Goal: Transaction & Acquisition: Book appointment/travel/reservation

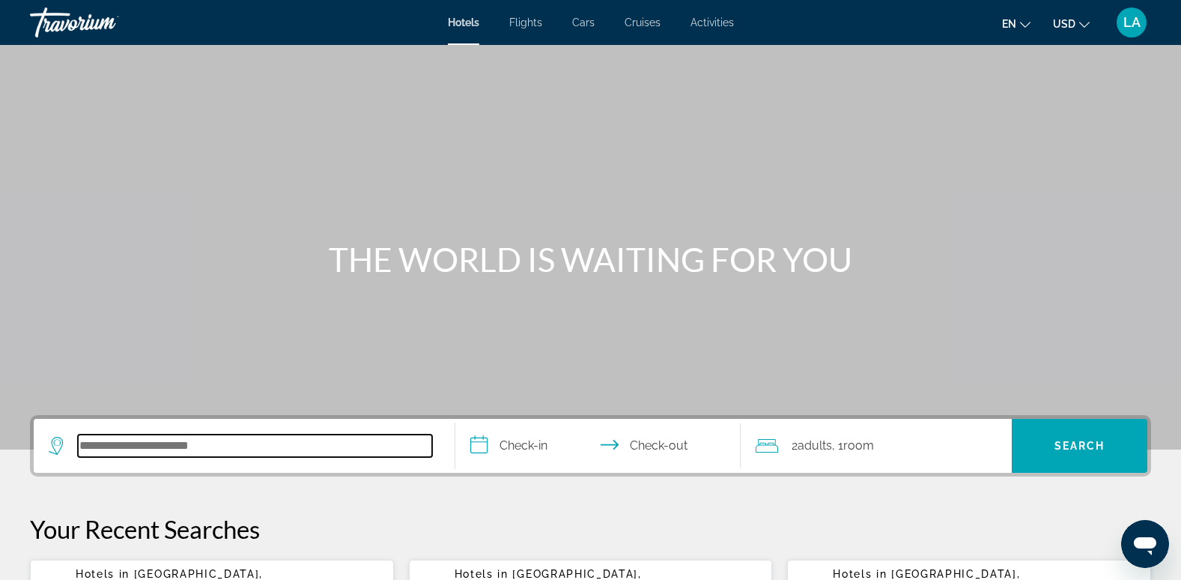
click at [192, 440] on input "Search hotel destination" at bounding box center [255, 445] width 354 height 22
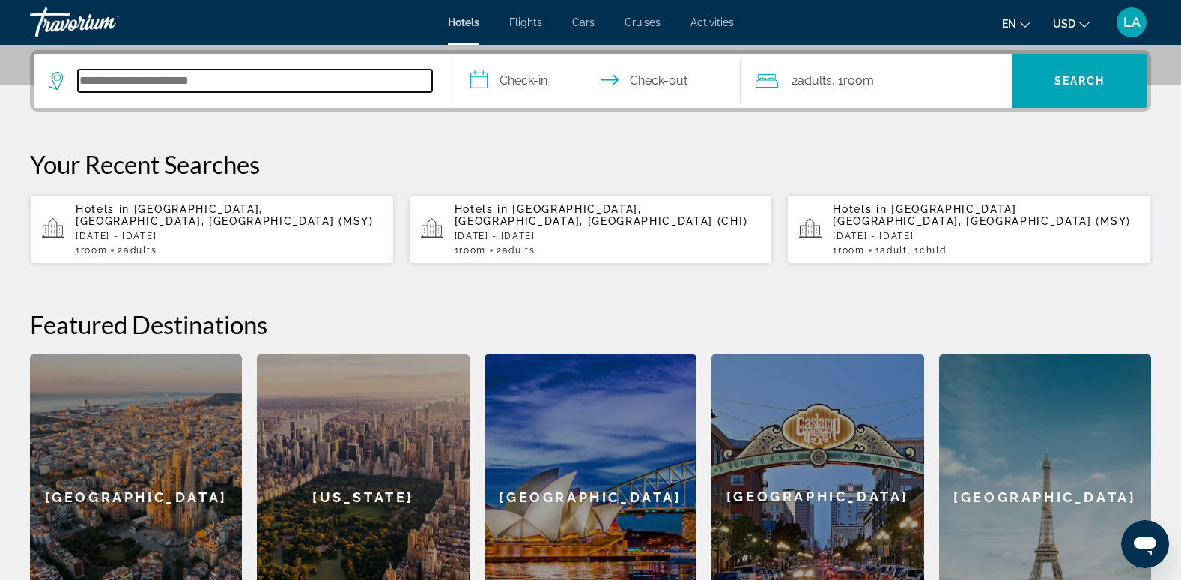
scroll to position [366, 0]
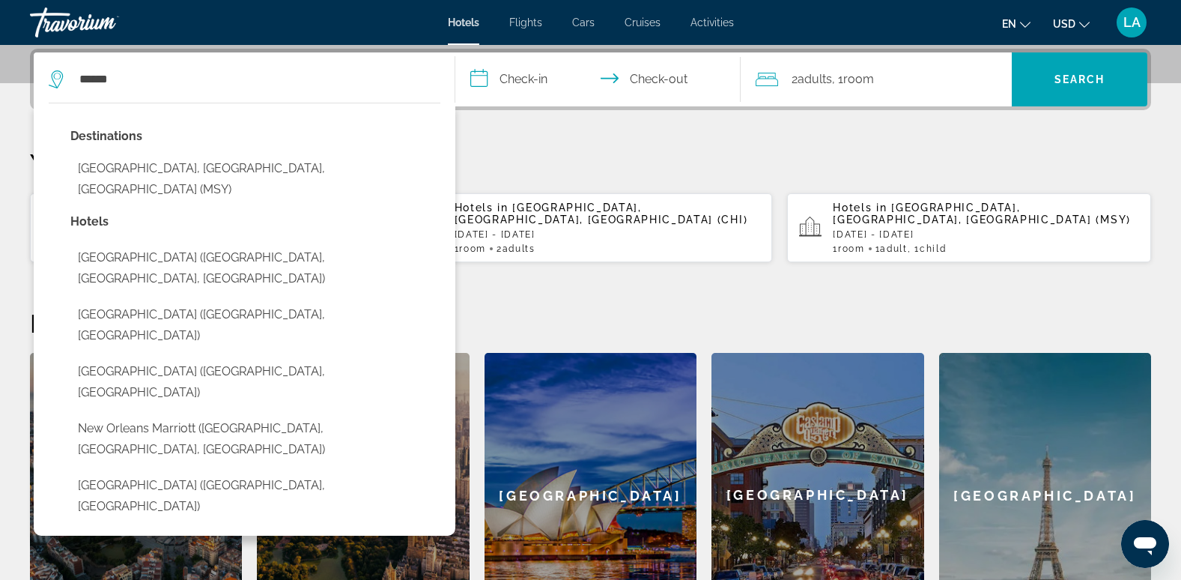
click at [149, 165] on button "[GEOGRAPHIC_DATA], [GEOGRAPHIC_DATA], [GEOGRAPHIC_DATA] (MSY)" at bounding box center [255, 178] width 370 height 49
type input "**********"
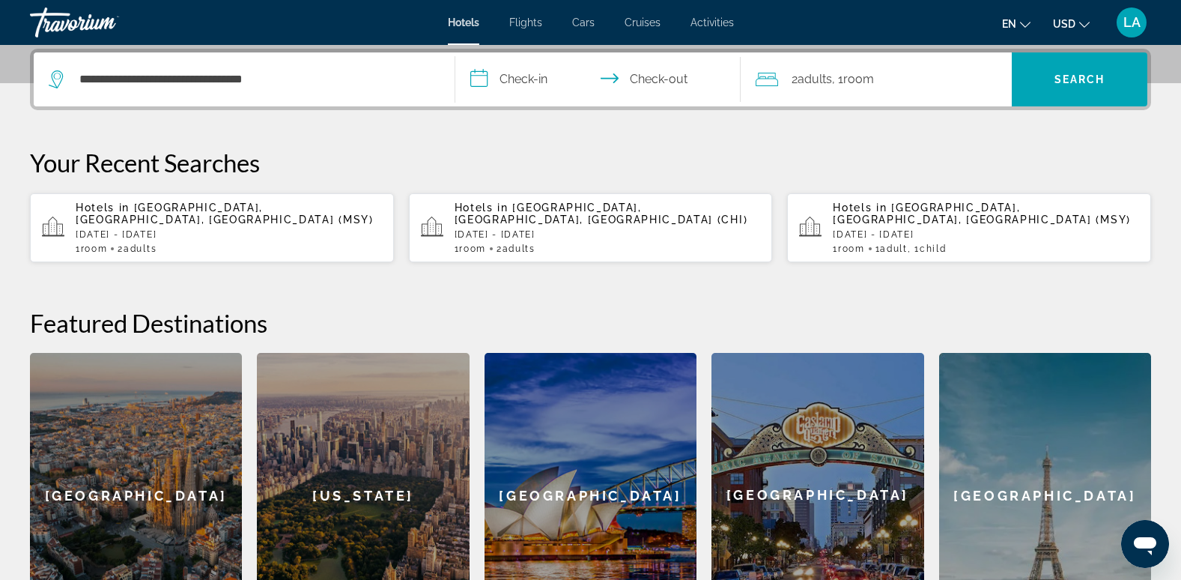
click at [514, 82] on input "**********" at bounding box center [601, 81] width 292 height 58
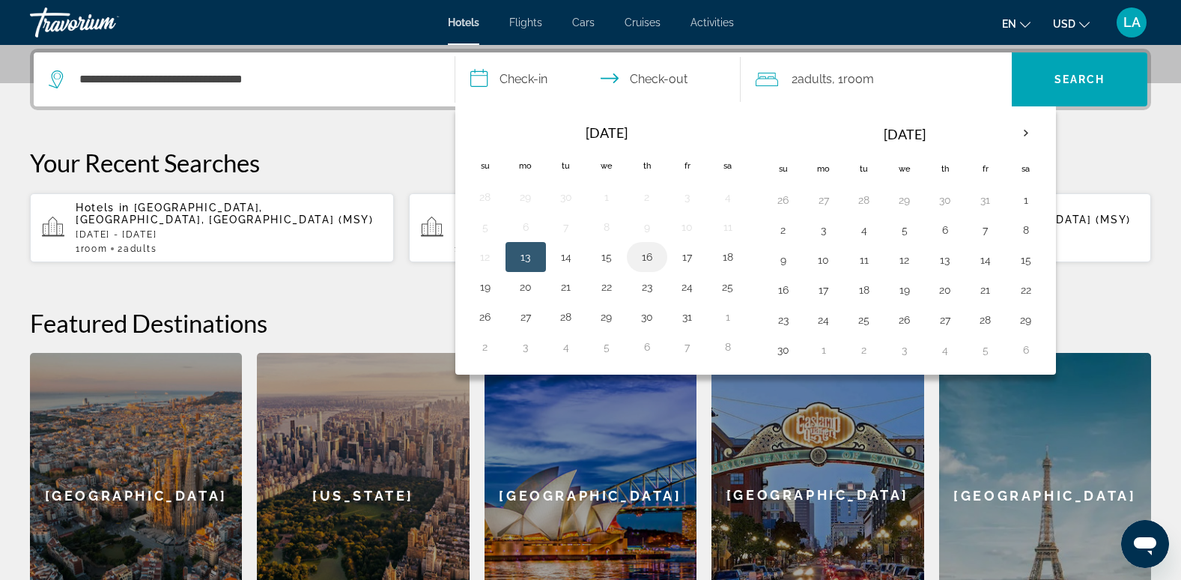
click at [651, 259] on button "16" at bounding box center [647, 256] width 24 height 21
click at [480, 288] on button "19" at bounding box center [485, 286] width 24 height 21
type input "**********"
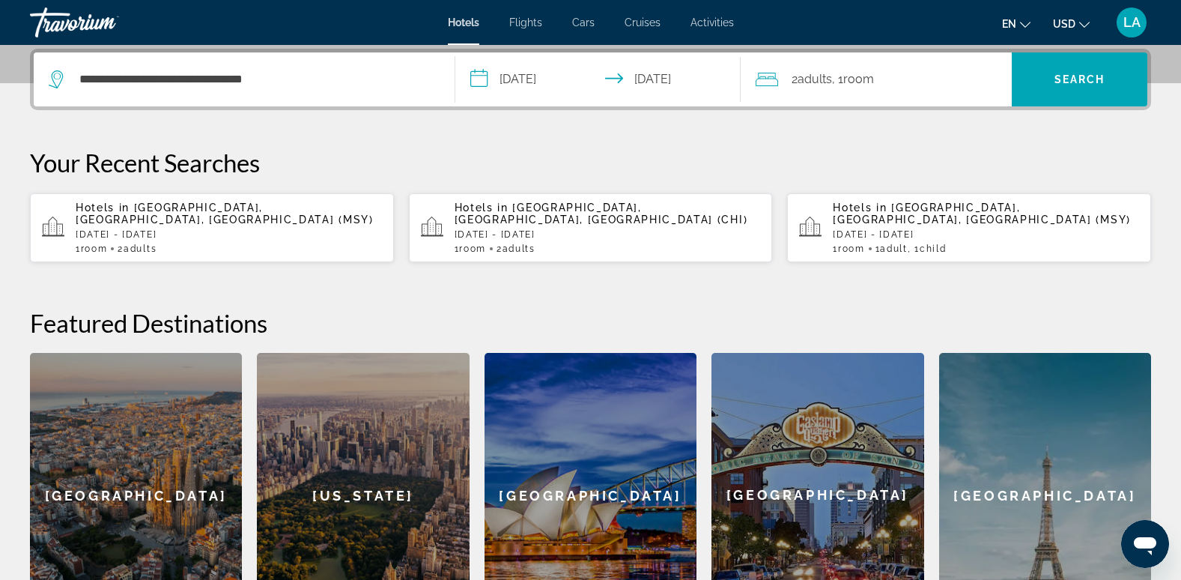
click at [815, 83] on span "Adults" at bounding box center [814, 79] width 34 height 14
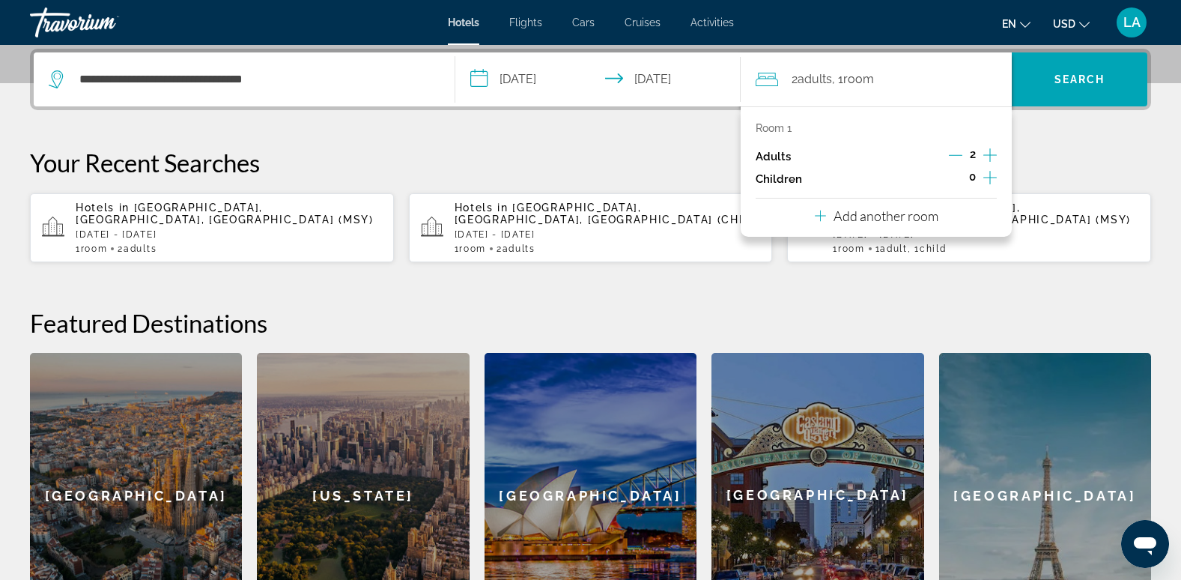
click at [988, 176] on icon "Increment children" at bounding box center [989, 177] width 13 height 18
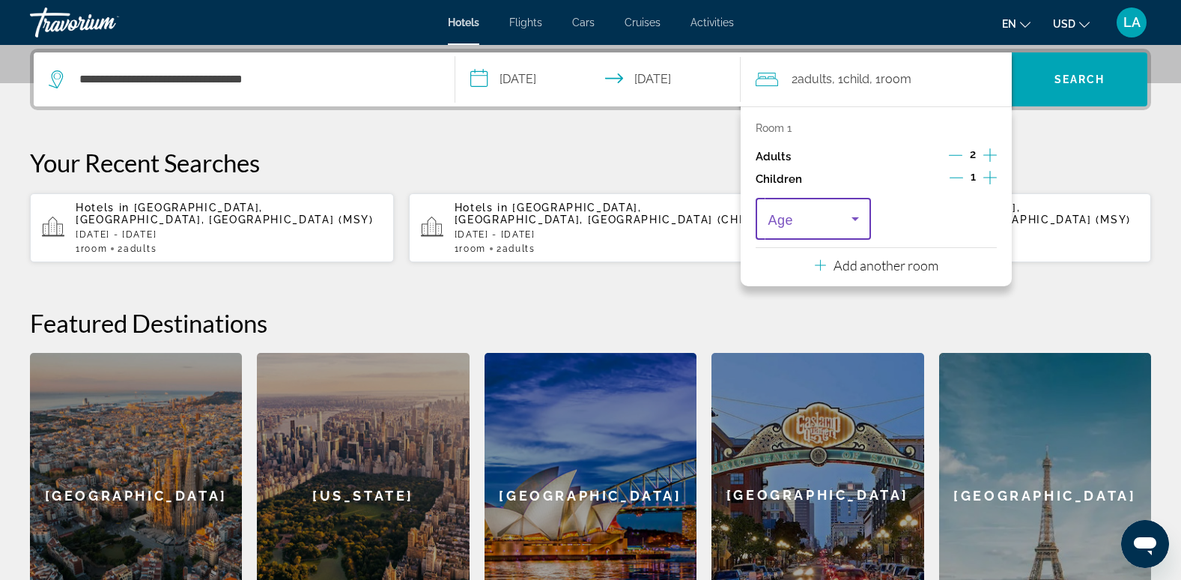
click at [859, 218] on icon "Travelers: 2 adults, 1 child" at bounding box center [855, 219] width 18 height 18
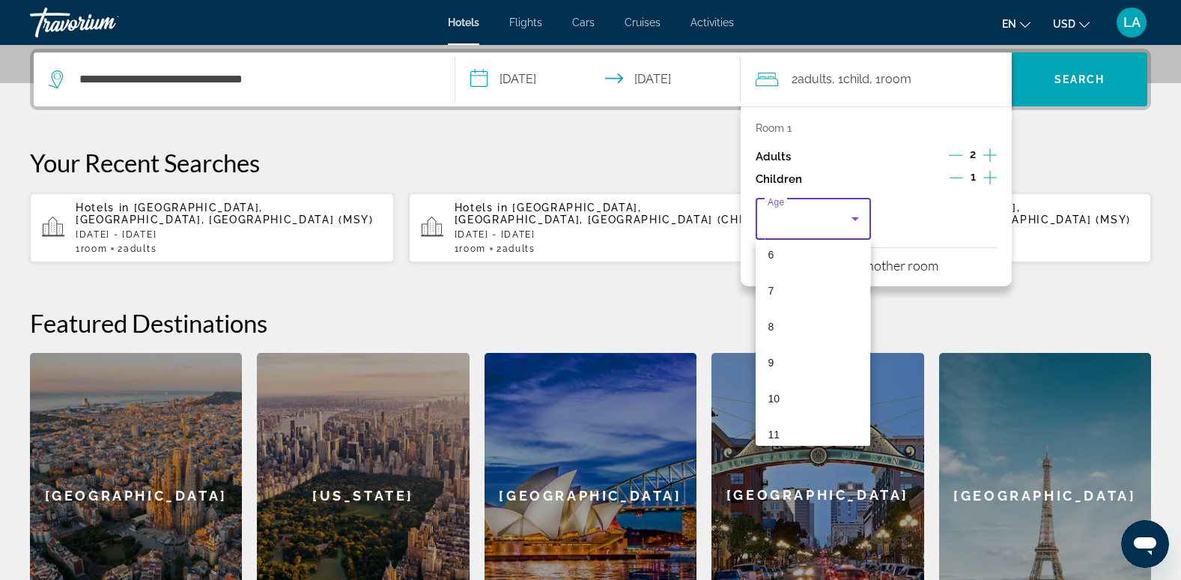
scroll to position [374, 0]
click at [791, 356] on mat-option "13" at bounding box center [813, 356] width 115 height 36
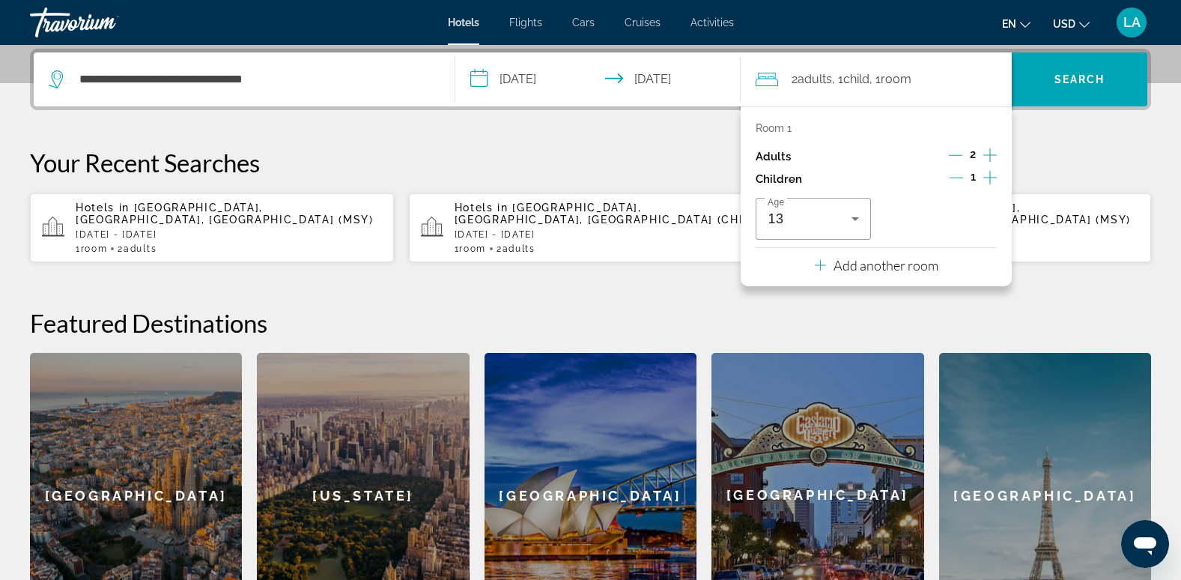
click at [1078, 141] on div "**********" at bounding box center [590, 343] width 1181 height 589
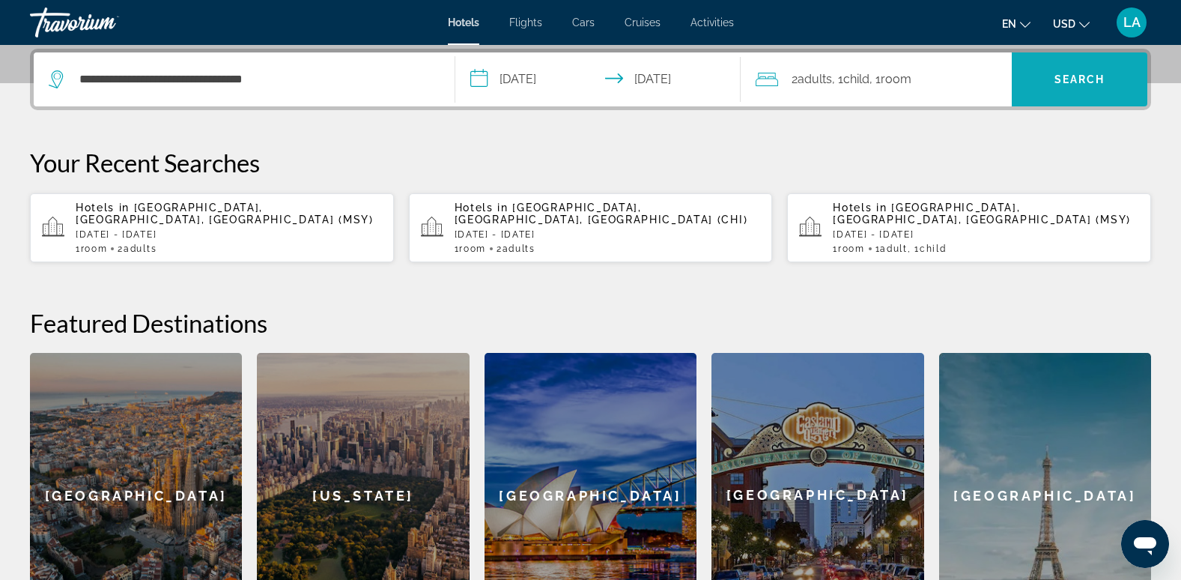
click at [1080, 79] on span "Search" at bounding box center [1079, 79] width 51 height 12
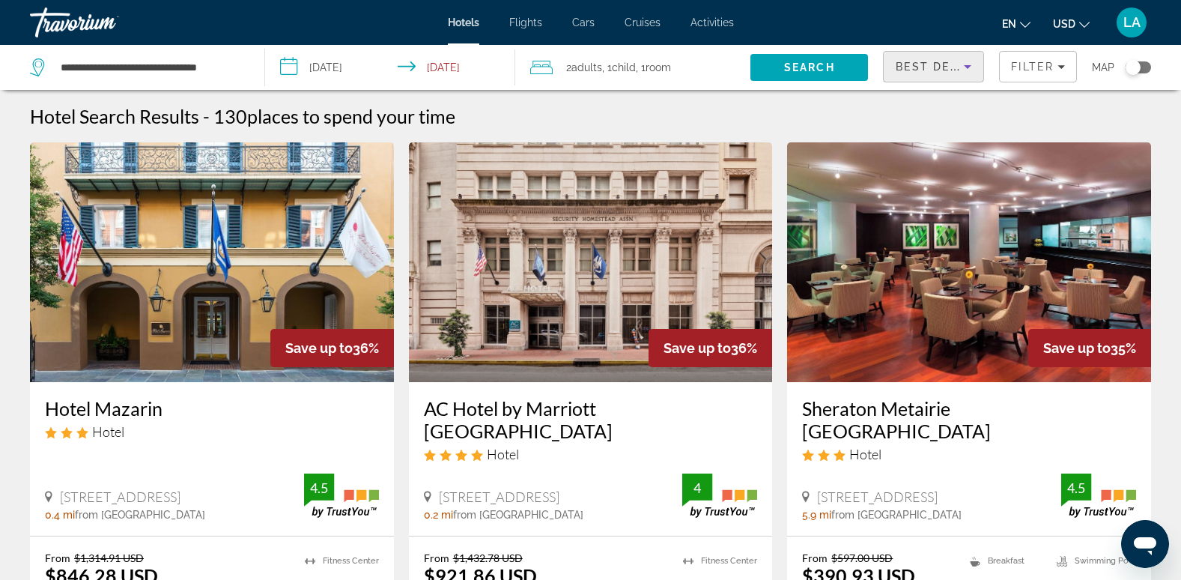
click at [967, 64] on icon "Sort by" at bounding box center [967, 67] width 18 height 18
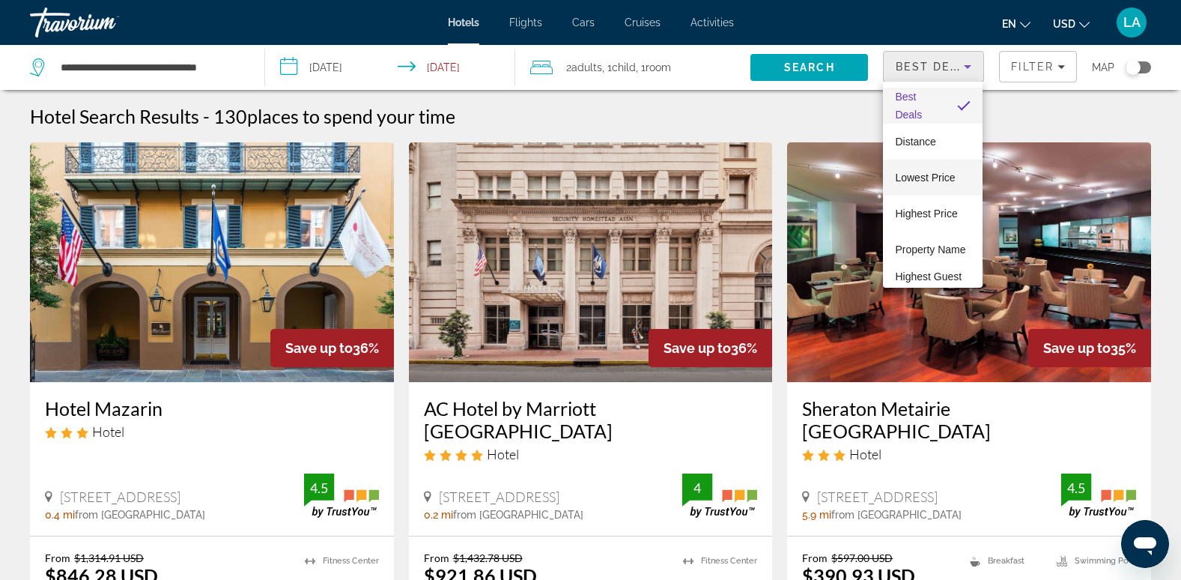
click at [923, 171] on span "Lowest Price" at bounding box center [925, 177] width 60 height 12
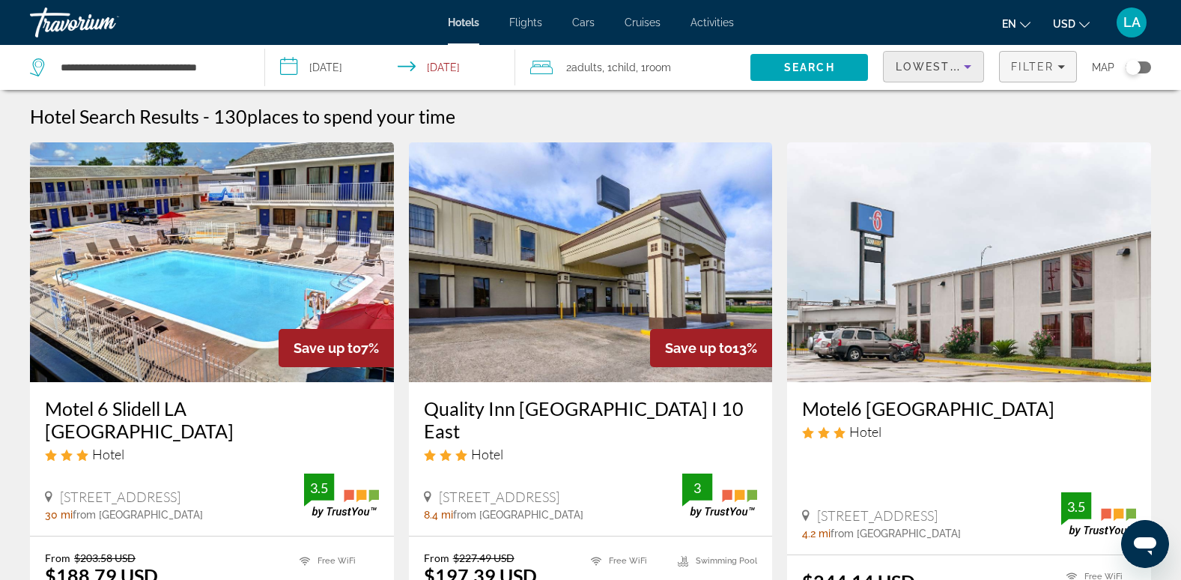
click at [1032, 69] on span "Filter" at bounding box center [1032, 67] width 43 height 12
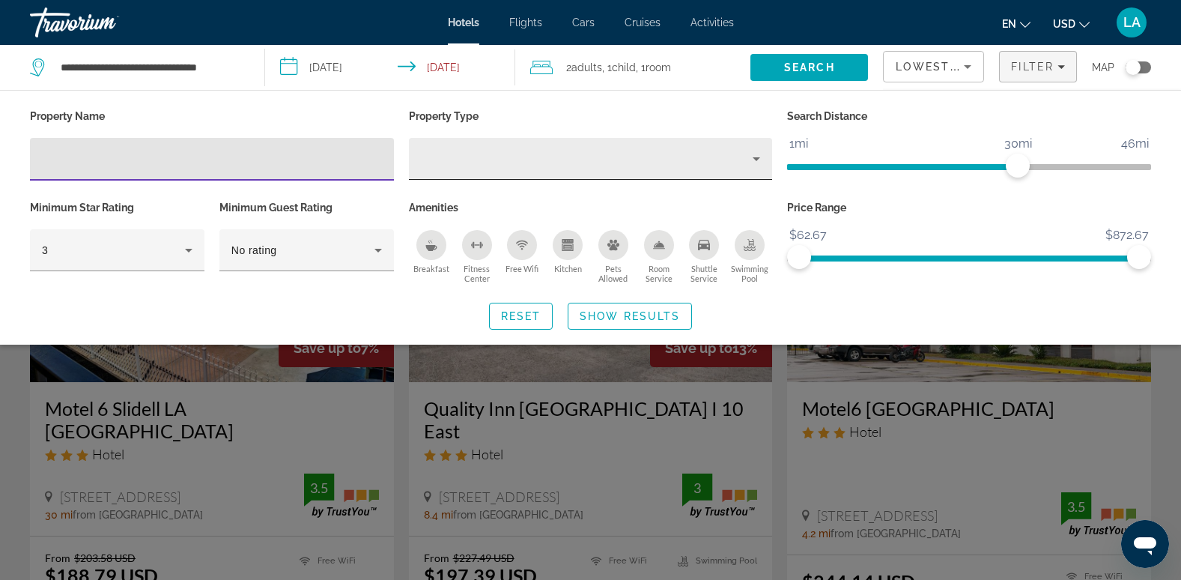
click at [759, 158] on icon "Property type" at bounding box center [756, 159] width 7 height 4
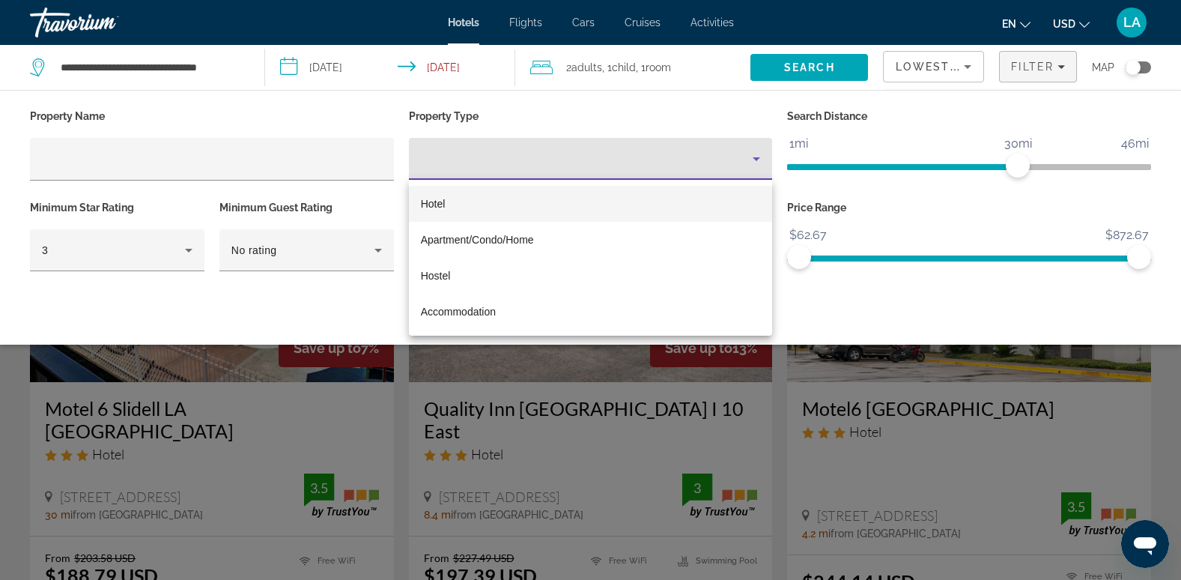
click at [758, 158] on div at bounding box center [590, 290] width 1181 height 580
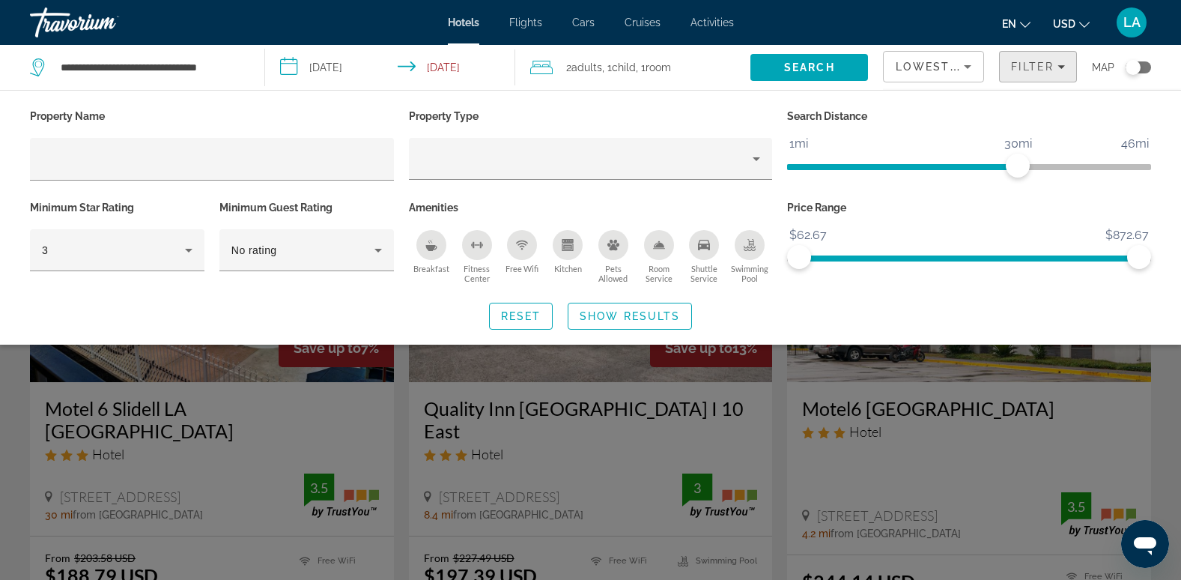
click at [1039, 67] on span "Filter" at bounding box center [1032, 67] width 43 height 12
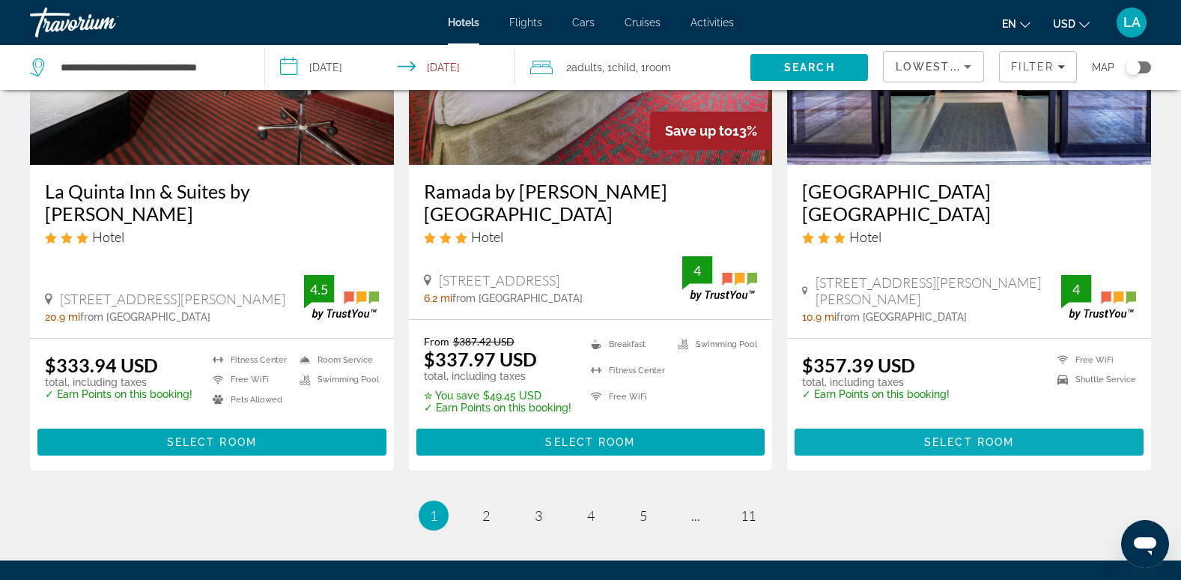
scroll to position [2086, 0]
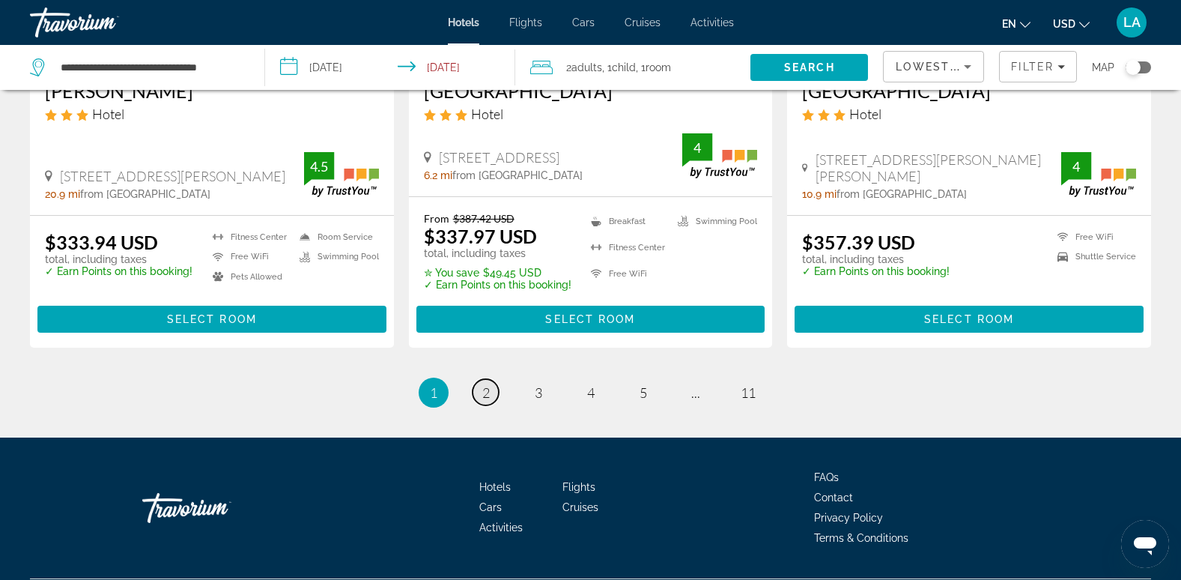
click at [487, 384] on span "2" at bounding box center [485, 392] width 7 height 16
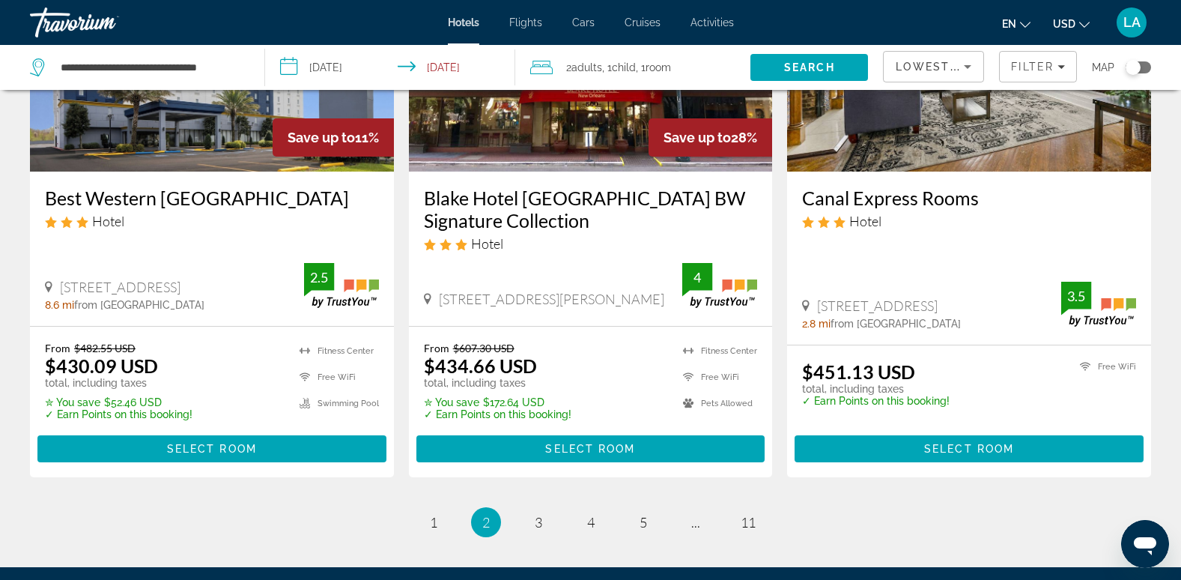
scroll to position [2106, 0]
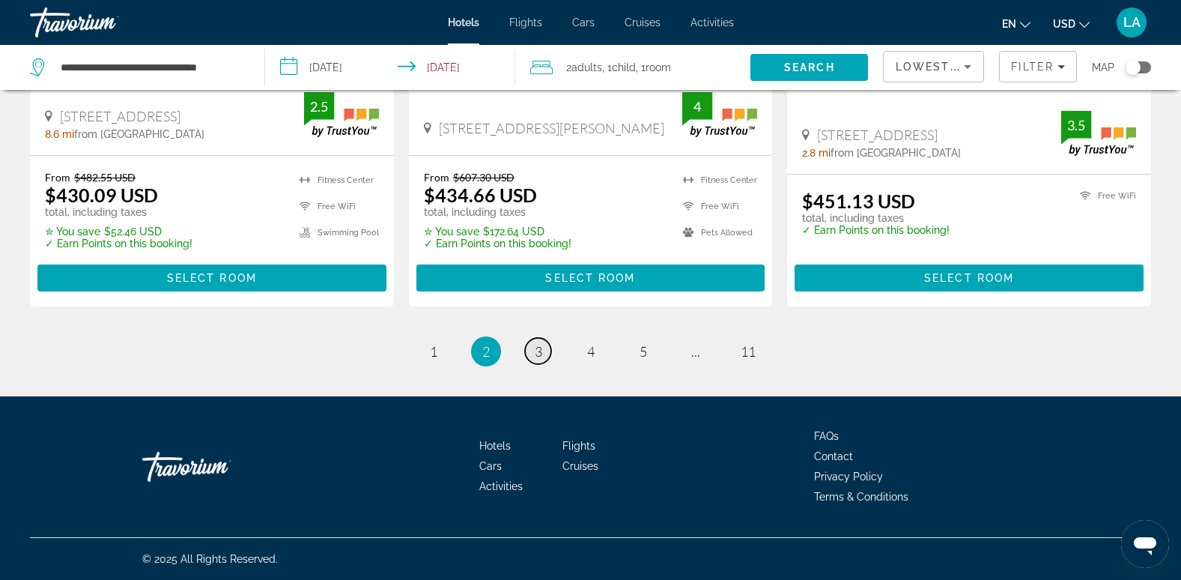
click at [538, 356] on span "3" at bounding box center [538, 351] width 7 height 16
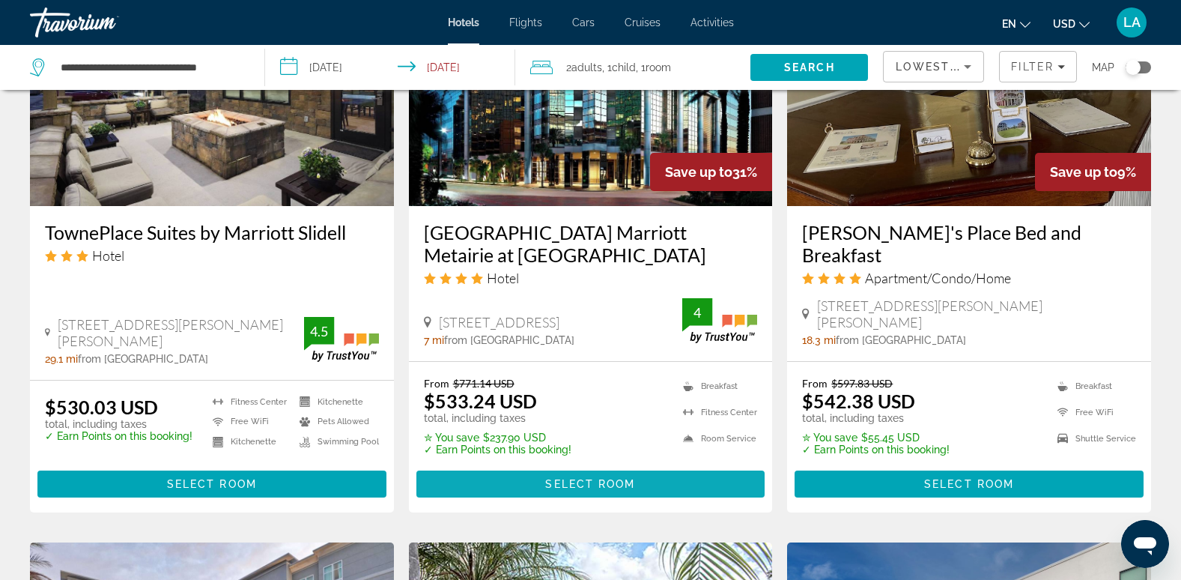
scroll to position [1273, 0]
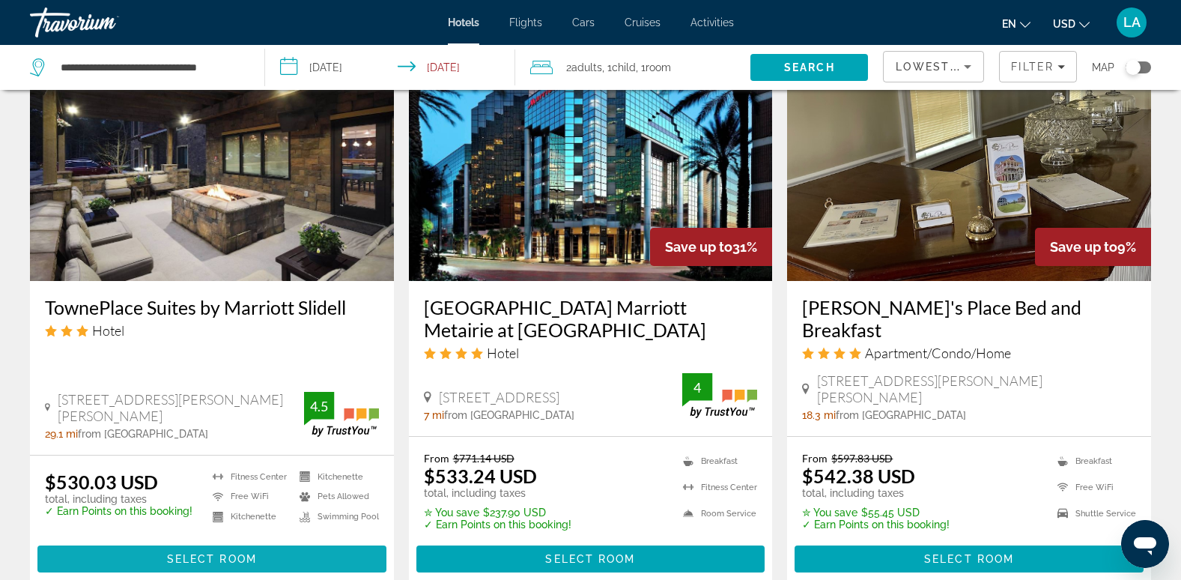
click at [195, 553] on span "Select Room" at bounding box center [212, 559] width 90 height 12
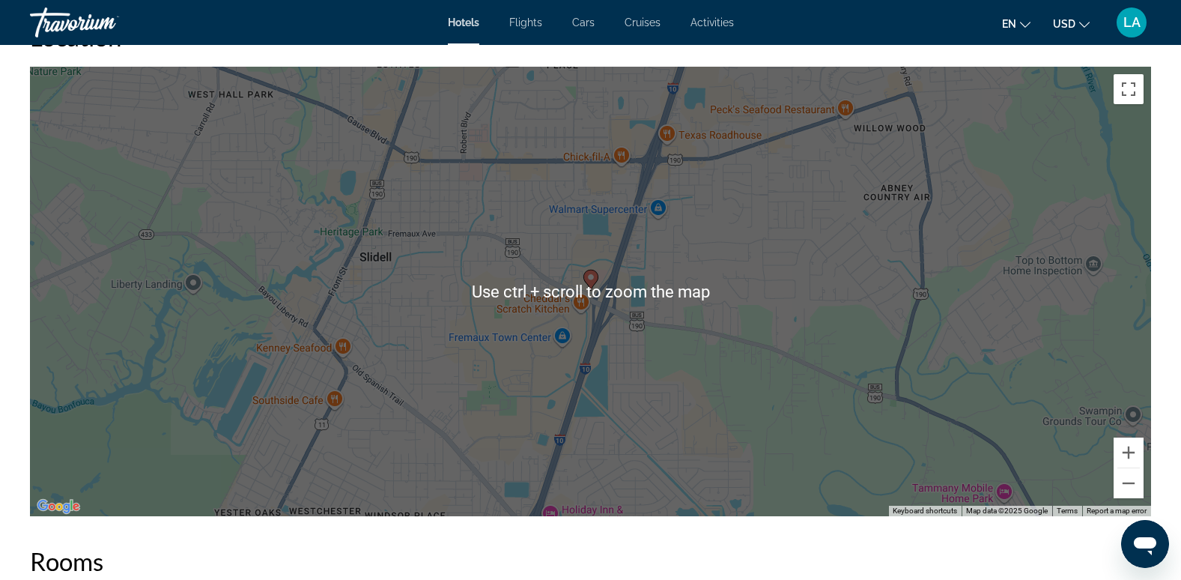
scroll to position [1423, 0]
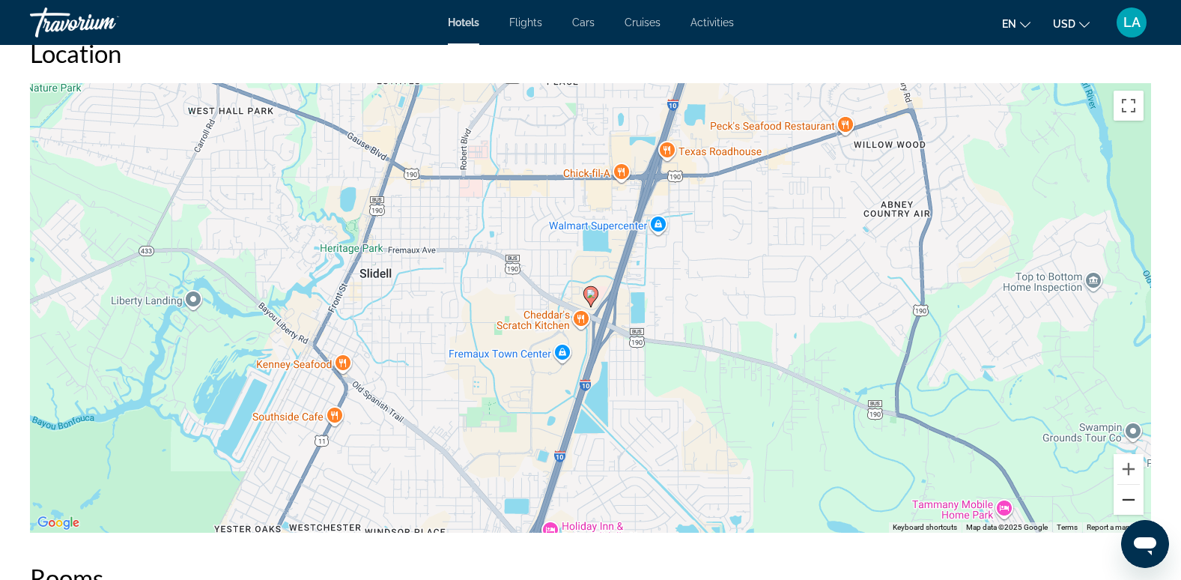
click at [1126, 496] on button "Zoom out" at bounding box center [1128, 499] width 30 height 30
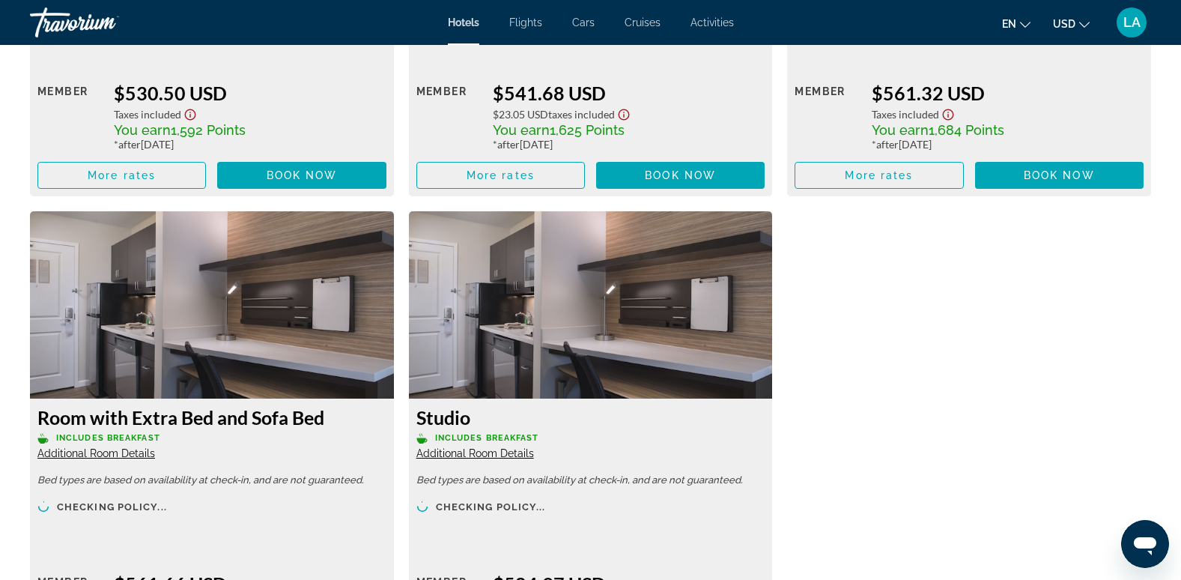
scroll to position [2995, 0]
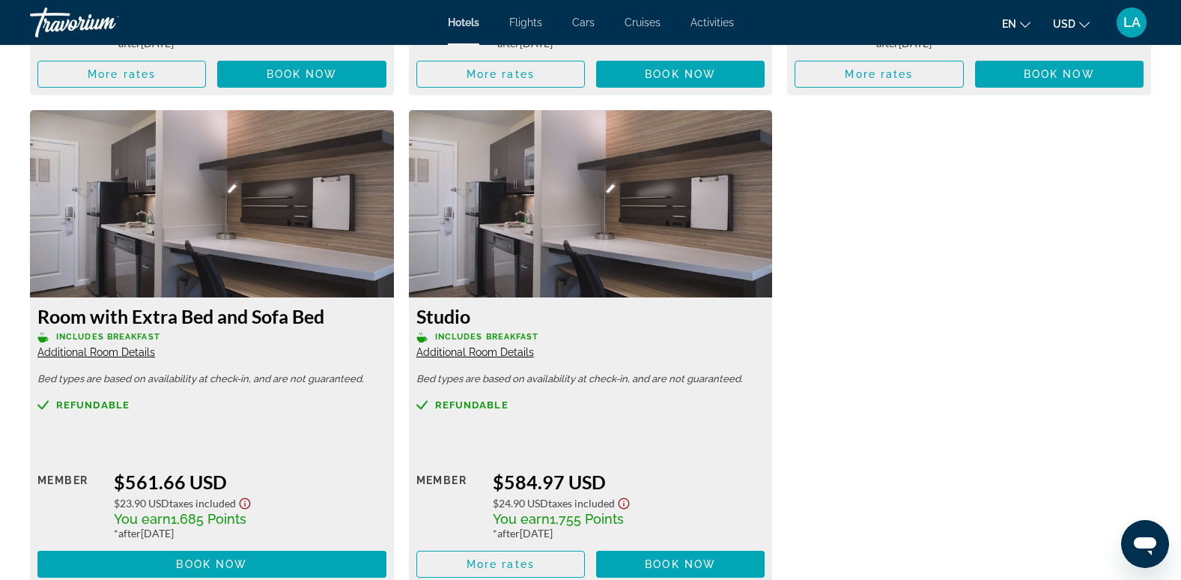
click at [102, 353] on span "Additional Room Details" at bounding box center [96, 352] width 118 height 12
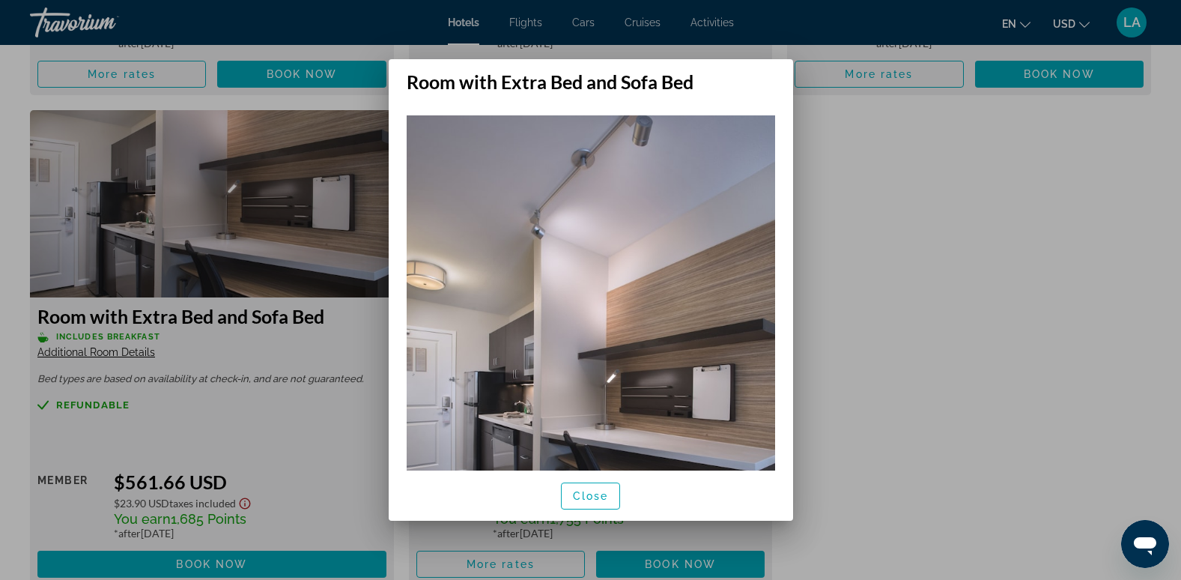
scroll to position [225, 0]
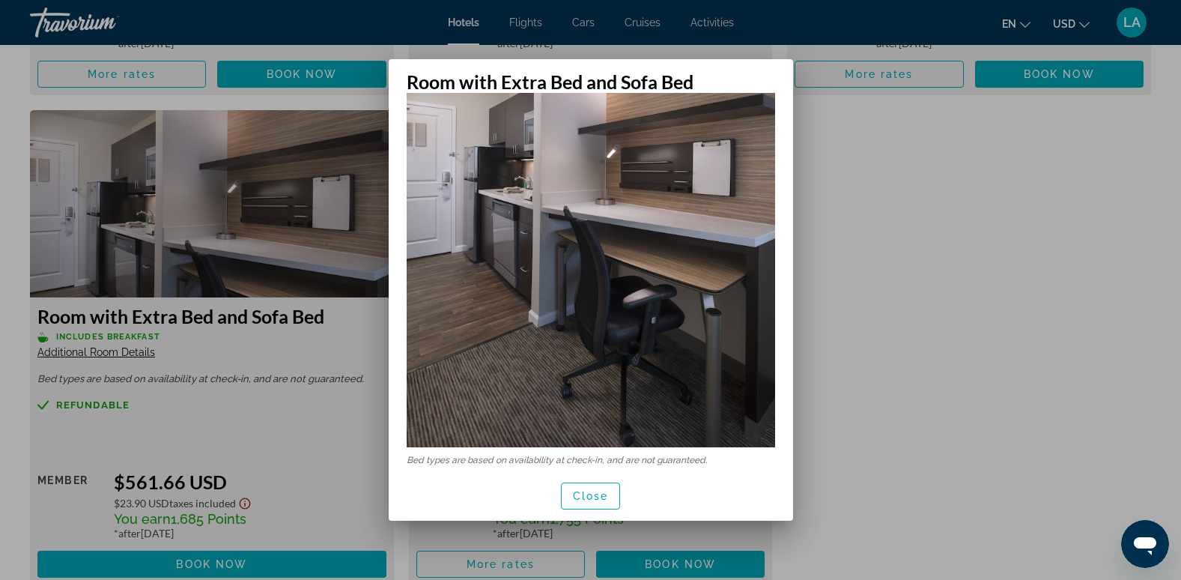
click at [857, 215] on div at bounding box center [590, 290] width 1181 height 580
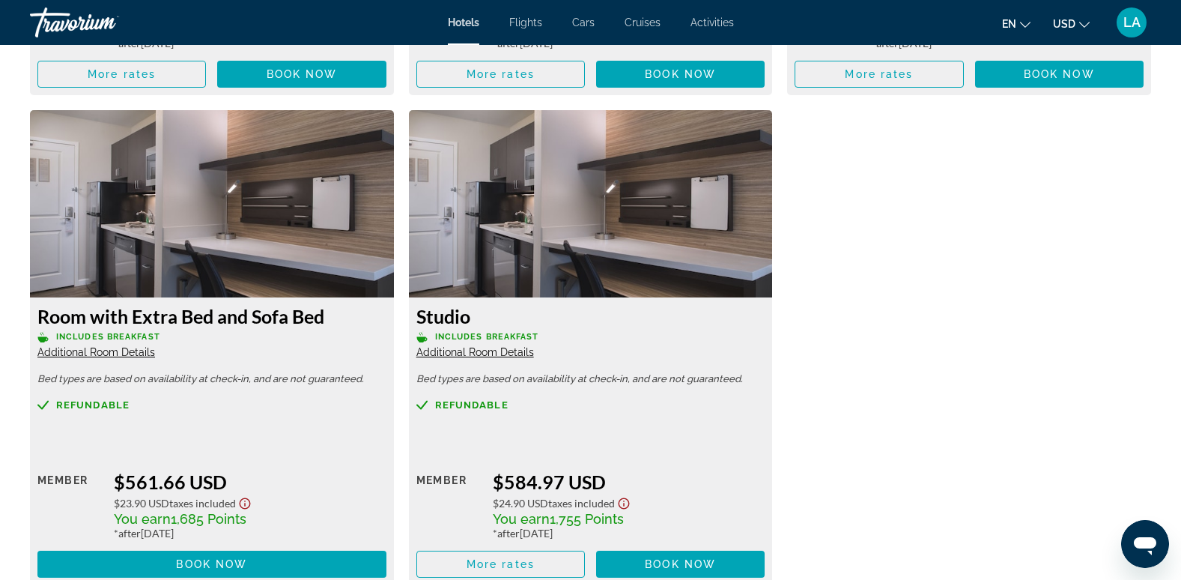
scroll to position [2995, 0]
click at [472, 353] on span "Additional Room Details" at bounding box center [475, 352] width 118 height 12
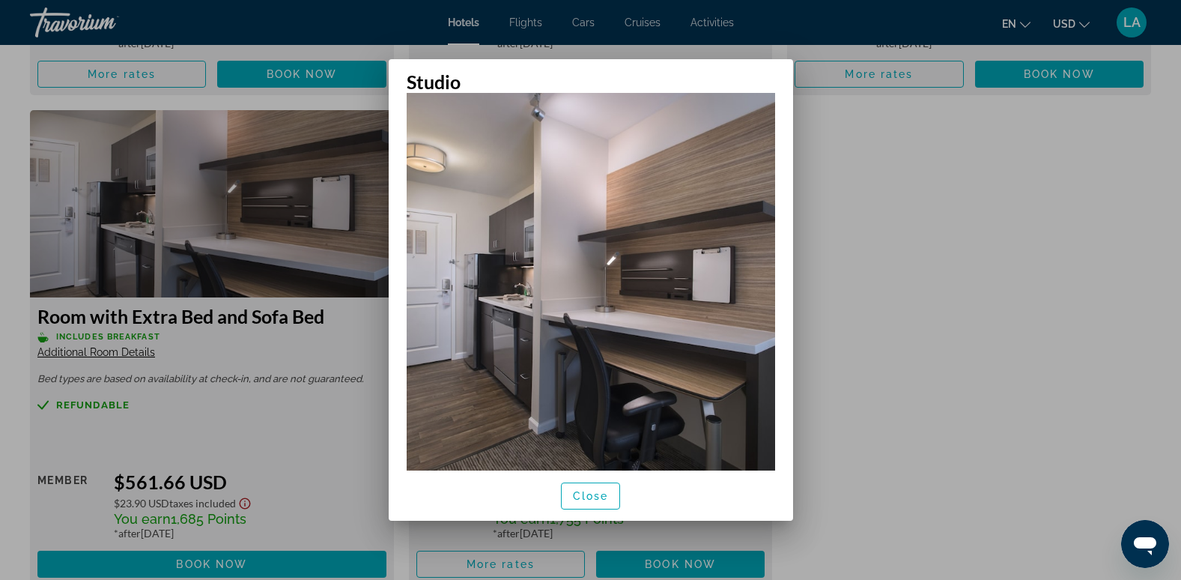
scroll to position [225, 0]
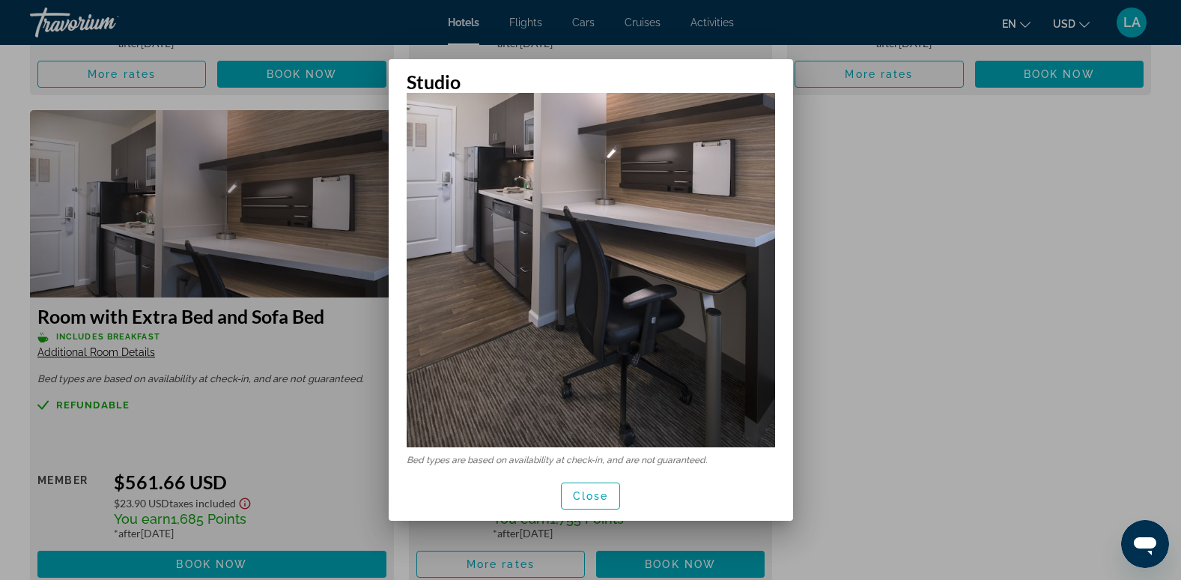
click at [864, 177] on div at bounding box center [590, 290] width 1181 height 580
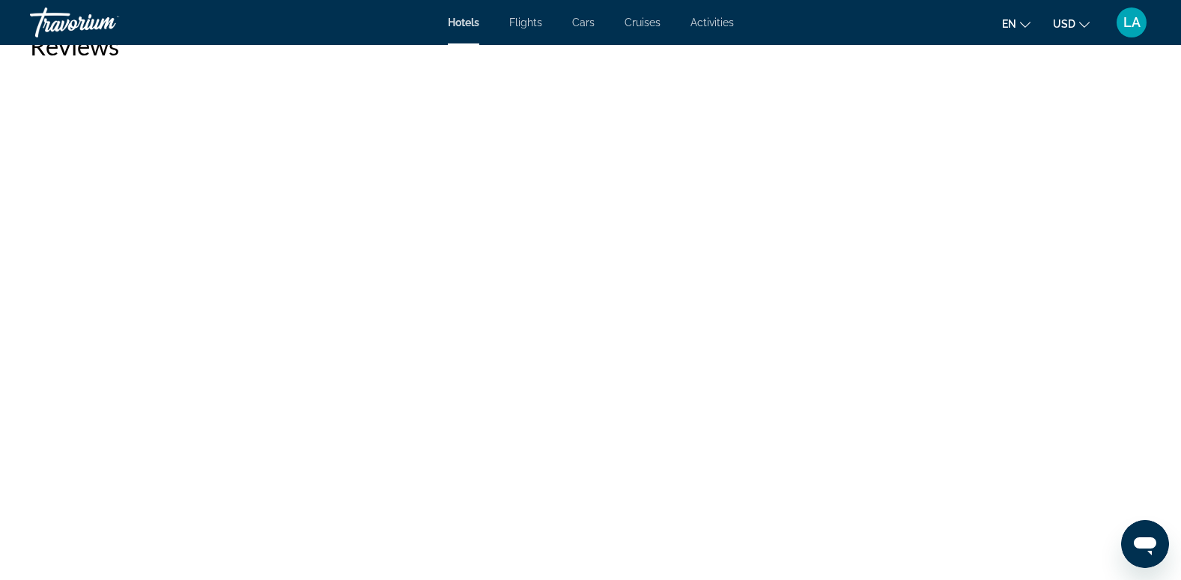
scroll to position [3444, 0]
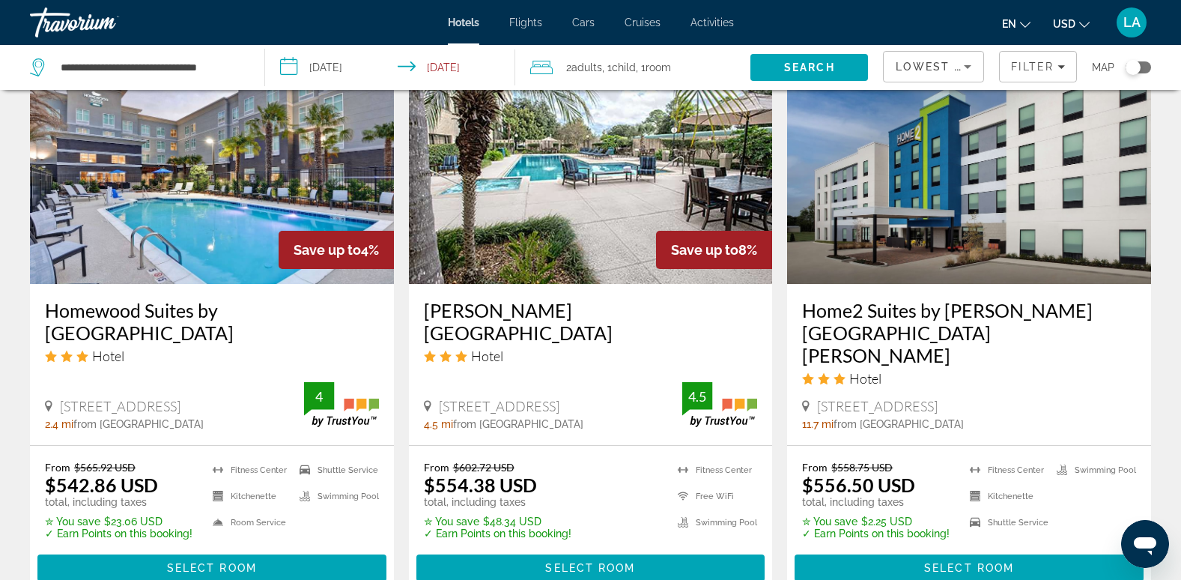
scroll to position [1872, 0]
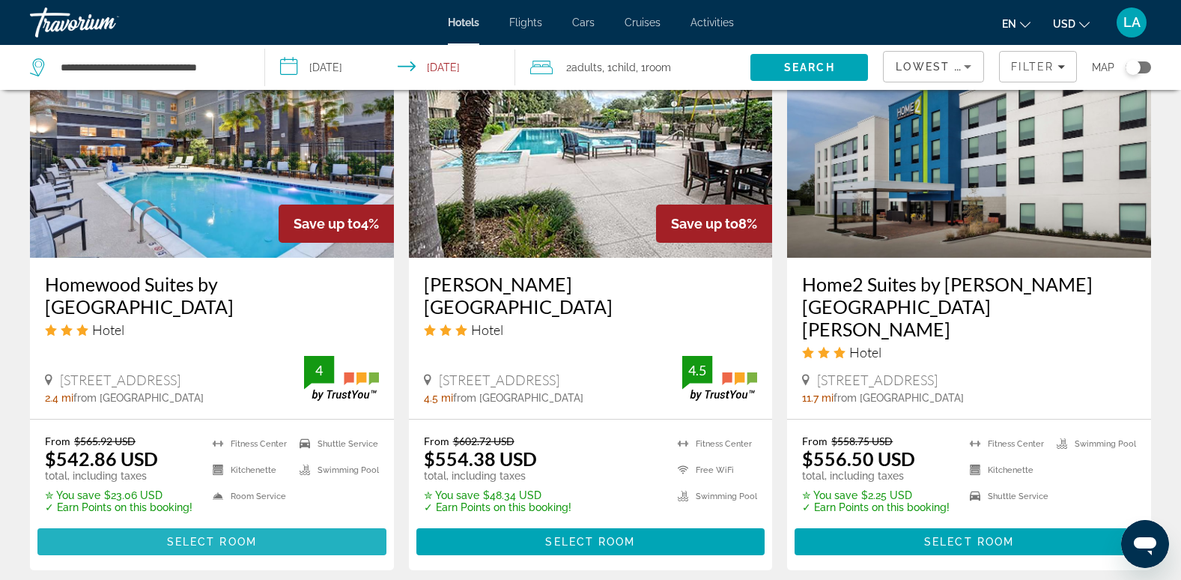
click at [213, 535] on span "Select Room" at bounding box center [212, 541] width 90 height 12
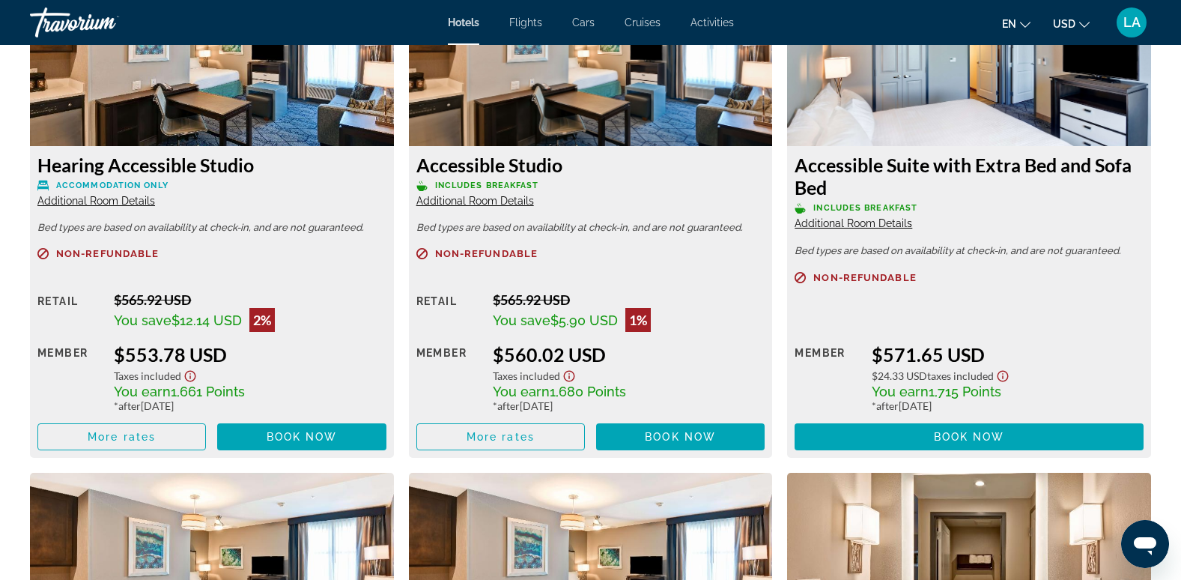
scroll to position [2696, 0]
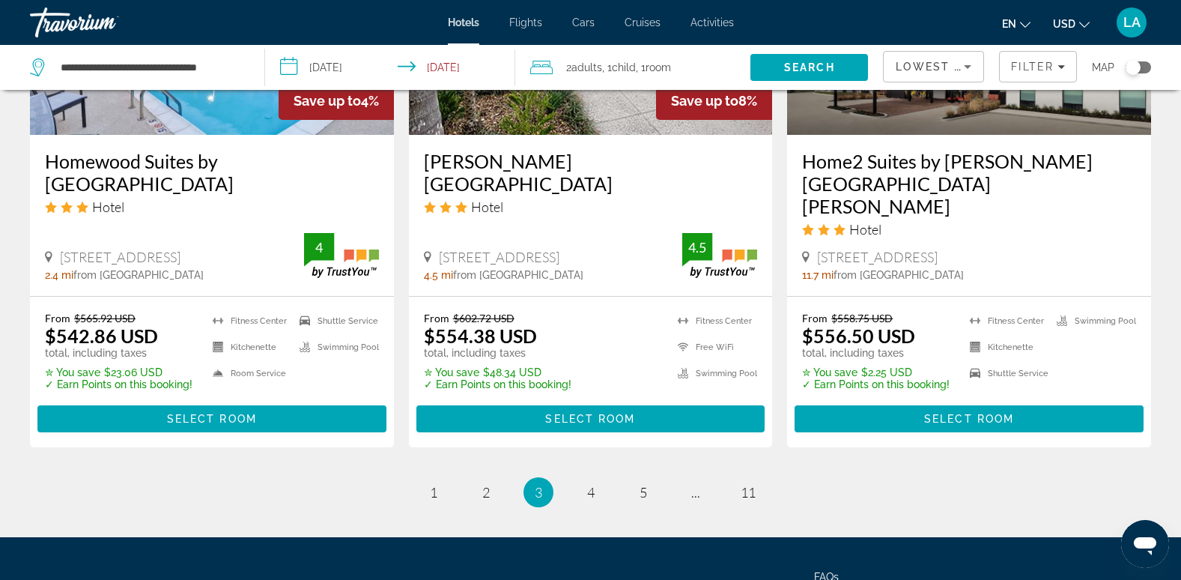
scroll to position [2105, 0]
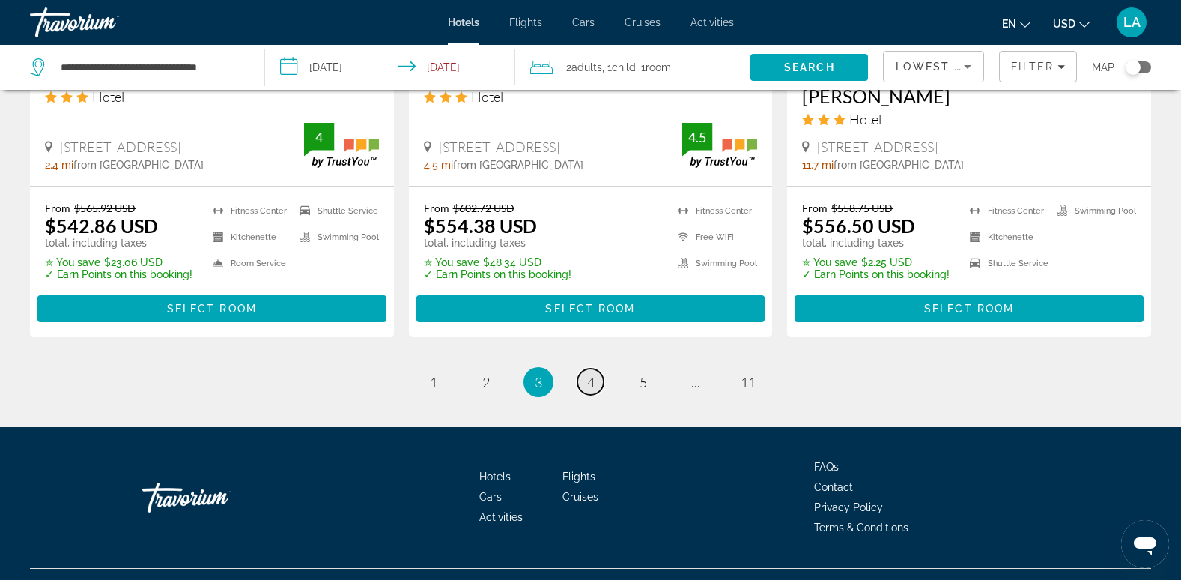
click at [594, 374] on span "4" at bounding box center [590, 382] width 7 height 16
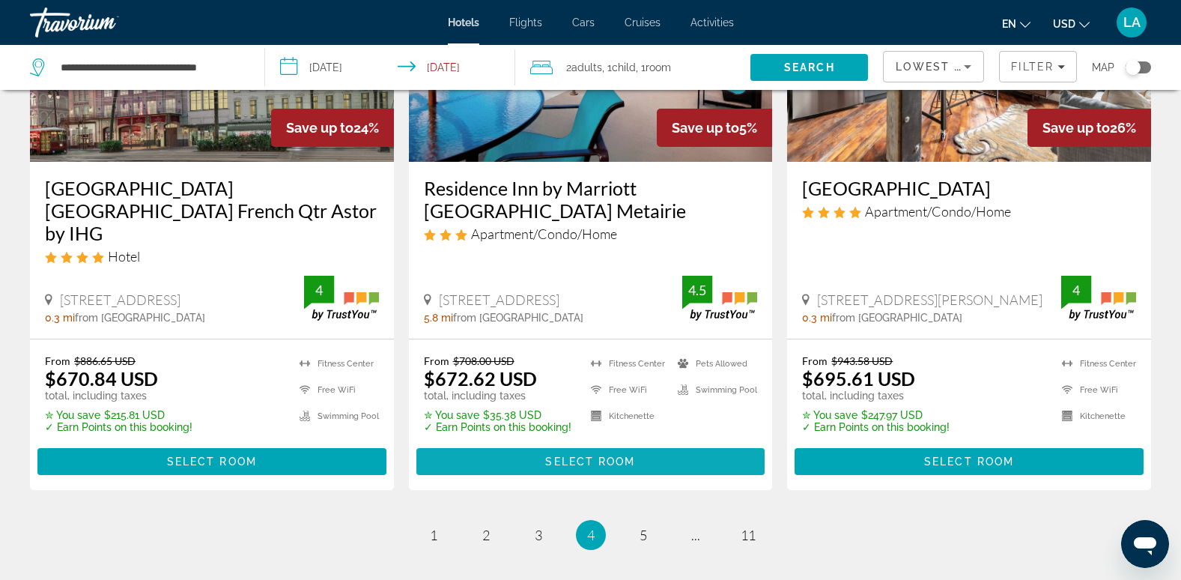
scroll to position [1947, 0]
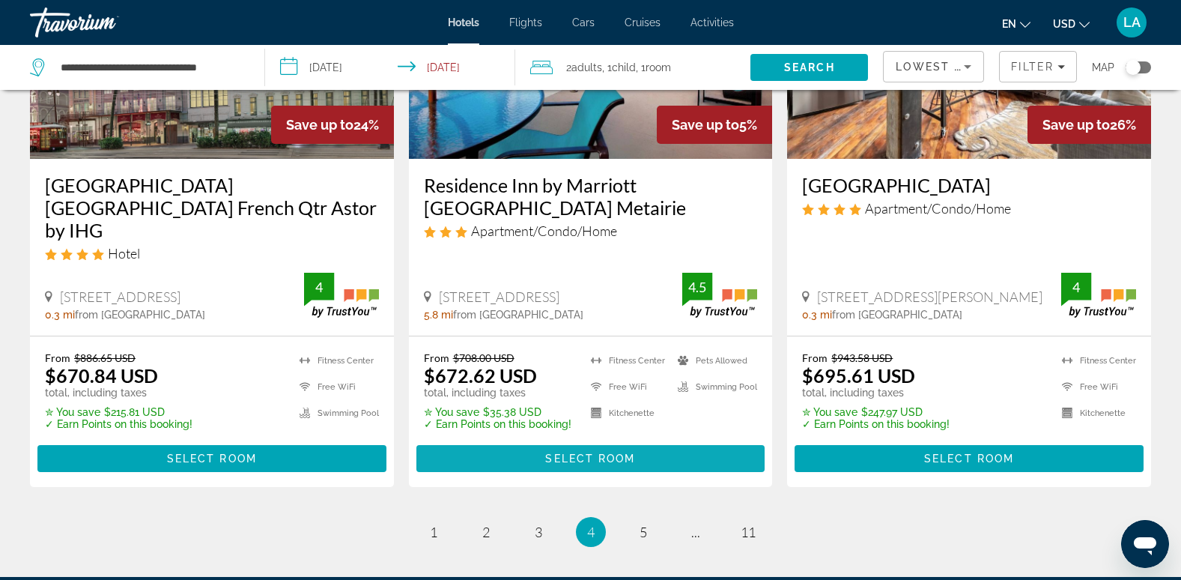
click at [599, 452] on span "Select Room" at bounding box center [590, 458] width 90 height 12
